Goal: Information Seeking & Learning: Learn about a topic

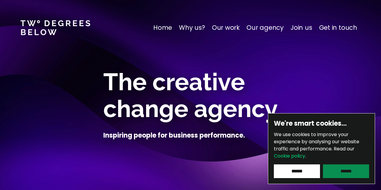
click at [338, 175] on input "******" at bounding box center [346, 171] width 46 height 14
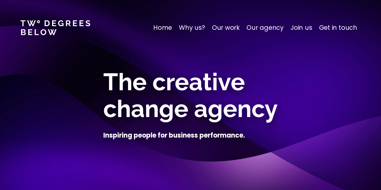
drag, startPoint x: 105, startPoint y: 81, endPoint x: 147, endPoint y: 65, distance: 44.9
click at [147, 65] on div "The creative change agency Inspiring people for business performance." at bounding box center [190, 104] width 259 height 107
click at [186, 28] on p "Why us?" at bounding box center [192, 28] width 26 height 10
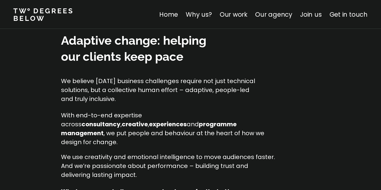
scroll to position [609, 0]
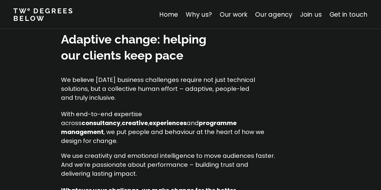
drag, startPoint x: 186, startPoint y: 58, endPoint x: 173, endPoint y: 101, distance: 45.5
click at [173, 101] on div "Adaptive change: helping our clients keep pace We believe [DATE] business chall…" at bounding box center [190, 66] width 259 height 71
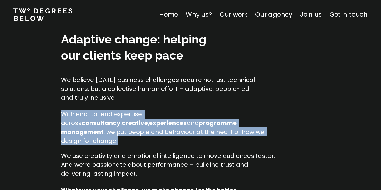
drag, startPoint x: 174, startPoint y: 131, endPoint x: 68, endPoint y: 108, distance: 108.4
click at [68, 108] on div "Adaptive change: helping our clients keep pace We believe [DATE] business chall…" at bounding box center [190, 113] width 259 height 164
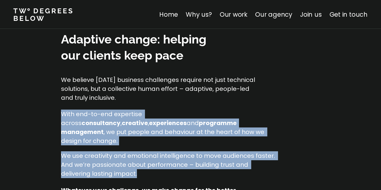
drag, startPoint x: 64, startPoint y: 107, endPoint x: 162, endPoint y: 162, distance: 112.4
click at [162, 162] on div "Adaptive change: helping our clients keep pace We believe [DATE] business chall…" at bounding box center [190, 113] width 259 height 164
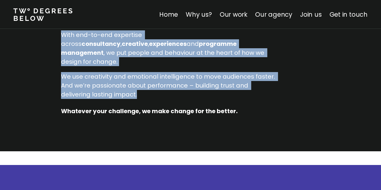
scroll to position [689, 0]
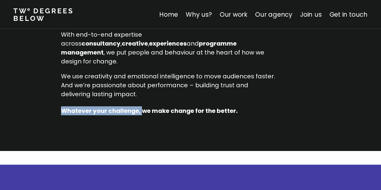
drag, startPoint x: 142, startPoint y: 101, endPoint x: 56, endPoint y: 94, distance: 86.3
click at [56, 94] on div "Adaptive change: helping our clients keep pace We believe [DATE] business chall…" at bounding box center [190, 51] width 381 height 199
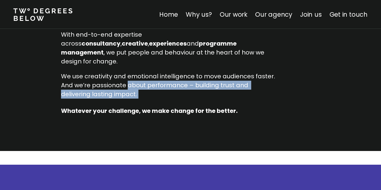
drag, startPoint x: 249, startPoint y: 97, endPoint x: 122, endPoint y: 77, distance: 128.8
click at [122, 77] on div "With end-to-end expertise across consultancy , creative , experiences and progr…" at bounding box center [168, 72] width 214 height 85
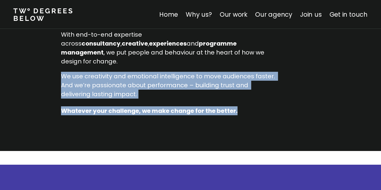
drag, startPoint x: 247, startPoint y: 102, endPoint x: 107, endPoint y: 63, distance: 145.2
click at [107, 63] on div "With end-to-end expertise across consultancy , creative , experiences and progr…" at bounding box center [168, 72] width 214 height 85
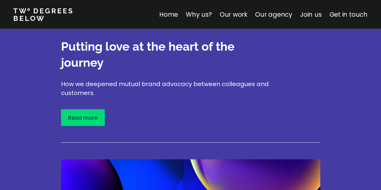
scroll to position [1356, 0]
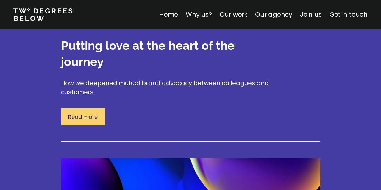
click at [82, 113] on p "Read more" at bounding box center [82, 117] width 29 height 8
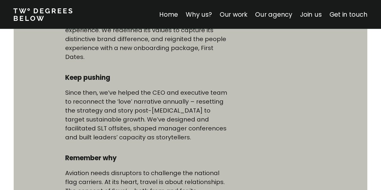
scroll to position [379, 0]
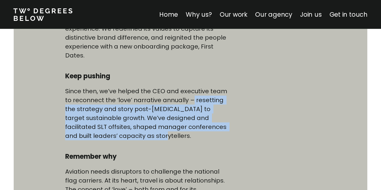
drag, startPoint x: 191, startPoint y: 102, endPoint x: 169, endPoint y: 133, distance: 38.0
click at [169, 133] on p "Since then, we’ve helped the CEO and executive team to reconnect the ‘love’ nar…" at bounding box center [146, 114] width 163 height 54
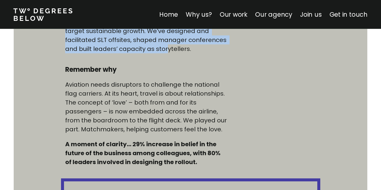
scroll to position [467, 0]
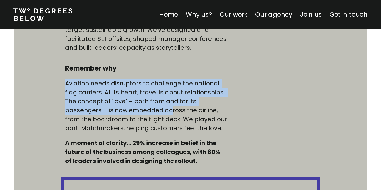
drag, startPoint x: 65, startPoint y: 83, endPoint x: 169, endPoint y: 107, distance: 107.5
click at [169, 107] on div "Immerse yourself We helped an iconic British airline launch a new strategic vis…" at bounding box center [146, 29] width 171 height 271
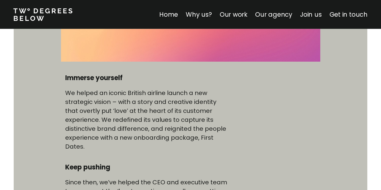
scroll to position [281, 0]
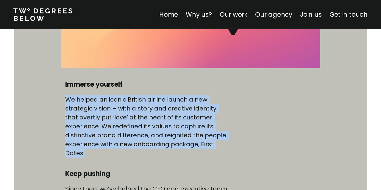
drag, startPoint x: 66, startPoint y: 97, endPoint x: 143, endPoint y: 150, distance: 93.6
click at [143, 150] on p "We helped an iconic British airline launch a new strategic vision – with a stor…" at bounding box center [146, 126] width 163 height 63
drag, startPoint x: 125, startPoint y: 159, endPoint x: 65, endPoint y: 85, distance: 95.5
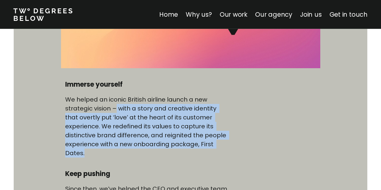
drag, startPoint x: 116, startPoint y: 108, endPoint x: 126, endPoint y: 160, distance: 53.3
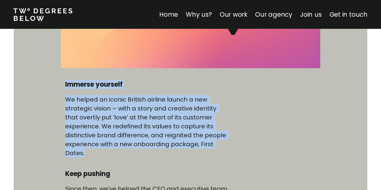
drag, startPoint x: 60, startPoint y: 83, endPoint x: 108, endPoint y: 154, distance: 86.0
click at [108, 154] on div "Aviation + travel Putting love at the heart of the journey Immerse yourself We …" at bounding box center [191, 139] width 374 height 670
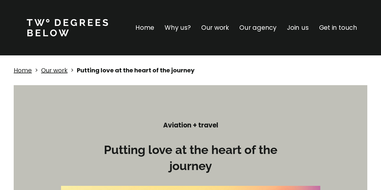
scroll to position [0, 0]
click at [56, 69] on link "Our work" at bounding box center [54, 70] width 27 height 8
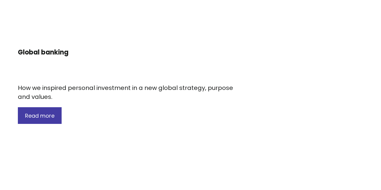
scroll to position [206, 0]
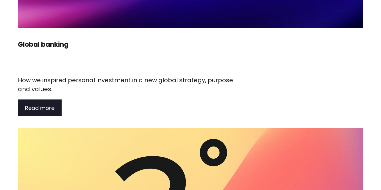
click at [39, 102] on div "Read more" at bounding box center [40, 107] width 44 height 17
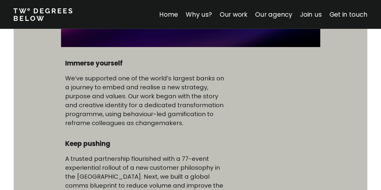
scroll to position [303, 0]
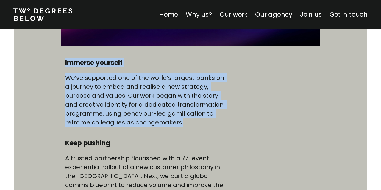
drag, startPoint x: 63, startPoint y: 65, endPoint x: 210, endPoint y: 129, distance: 160.0
click at [96, 61] on h4 "Immerse yourself" at bounding box center [146, 62] width 163 height 9
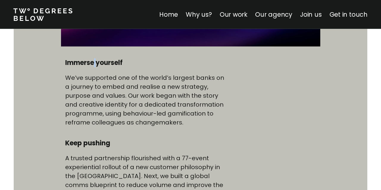
click at [96, 61] on h4 "Immerse yourself" at bounding box center [146, 62] width 163 height 9
click at [66, 63] on h4 "Immerse yourself" at bounding box center [146, 62] width 163 height 9
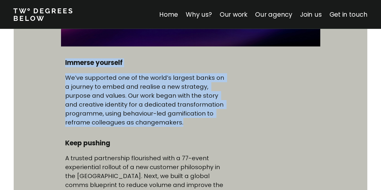
drag, startPoint x: 61, startPoint y: 60, endPoint x: 187, endPoint y: 124, distance: 141.5
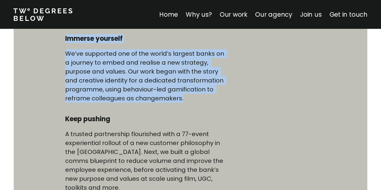
scroll to position [328, 0]
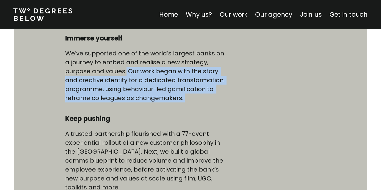
drag, startPoint x: 66, startPoint y: 115, endPoint x: 99, endPoint y: 73, distance: 53.6
click at [99, 73] on div "Immerse yourself We’ve supported one of the world’s largest banks on a journey …" at bounding box center [146, 169] width 163 height 271
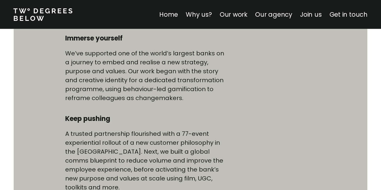
click at [75, 61] on p "We’ve supported one of the world’s largest banks on a journey to embed and real…" at bounding box center [146, 76] width 163 height 54
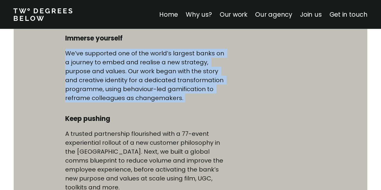
click at [75, 61] on p "We’ve supported one of the world’s largest banks on a journey to embed and real…" at bounding box center [146, 76] width 163 height 54
click at [140, 71] on p "We’ve supported one of the world’s largest banks on a journey to embed and real…" at bounding box center [146, 76] width 163 height 54
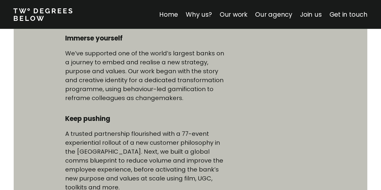
click at [140, 71] on p "We’ve supported one of the world’s largest banks on a journey to embed and real…" at bounding box center [146, 76] width 163 height 54
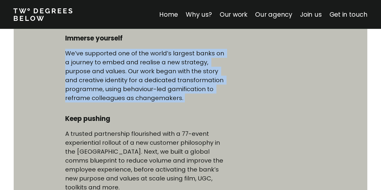
click at [140, 74] on p "We’ve supported one of the world’s largest banks on a journey to embed and real…" at bounding box center [146, 76] width 163 height 54
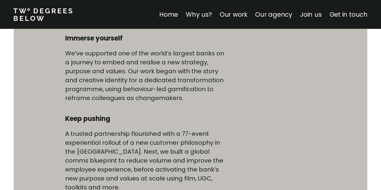
click at [75, 37] on h4 "Immerse yourself" at bounding box center [146, 38] width 163 height 9
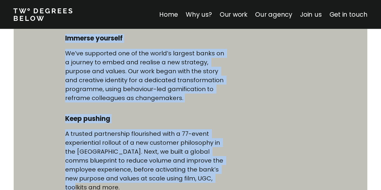
drag, startPoint x: 65, startPoint y: 36, endPoint x: 236, endPoint y: 177, distance: 221.6
click at [236, 177] on div "Immerse yourself We’ve supported one of the world’s largest banks on a journey …" at bounding box center [190, 169] width 259 height 271
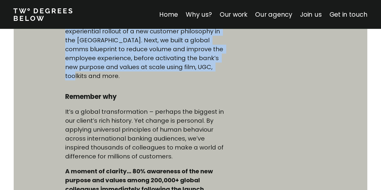
scroll to position [439, 0]
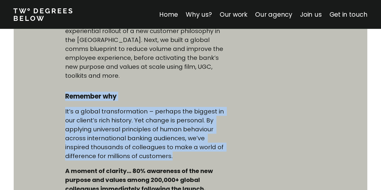
drag, startPoint x: 66, startPoint y: 89, endPoint x: 216, endPoint y: 146, distance: 160.6
click at [216, 146] on div "Immerse yourself We’ve supported one of the world’s largest banks on a journey …" at bounding box center [146, 57] width 163 height 271
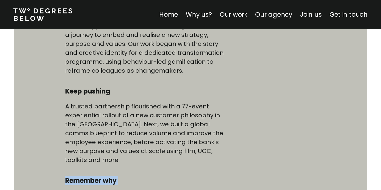
scroll to position [354, 0]
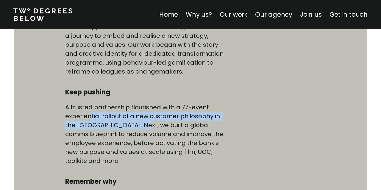
drag, startPoint x: 134, startPoint y: 125, endPoint x: 87, endPoint y: 112, distance: 48.6
click at [87, 112] on p "A trusted partnership flourished with a 77-event experiential rollout of a new …" at bounding box center [146, 134] width 163 height 63
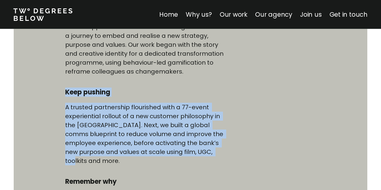
drag, startPoint x: 64, startPoint y: 92, endPoint x: 228, endPoint y: 147, distance: 172.9
click at [228, 147] on div "Immerse yourself We’ve supported one of the world’s largest banks on a journey …" at bounding box center [146, 142] width 171 height 271
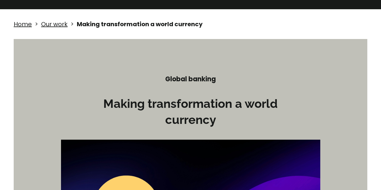
scroll to position [46, 0]
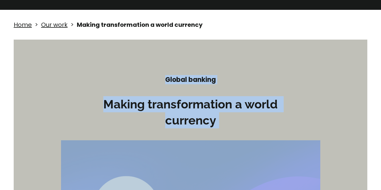
drag, startPoint x: 160, startPoint y: 80, endPoint x: 259, endPoint y: 136, distance: 113.9
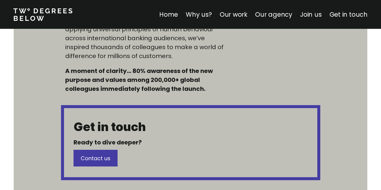
scroll to position [540, 0]
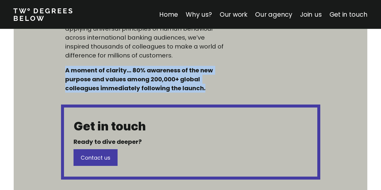
drag, startPoint x: 61, startPoint y: 60, endPoint x: 207, endPoint y: 89, distance: 148.6
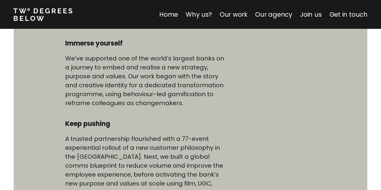
scroll to position [329, 0]
